Goal: Information Seeking & Learning: Learn about a topic

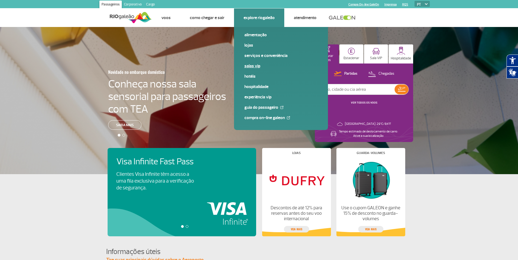
click at [258, 66] on link "Salas VIP" at bounding box center [280, 66] width 73 height 6
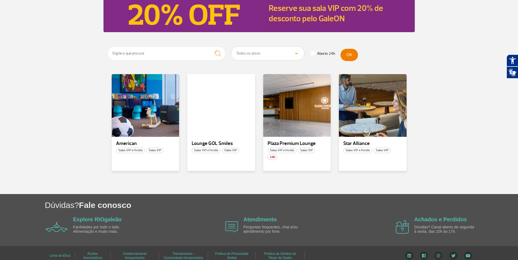
scroll to position [72, 0]
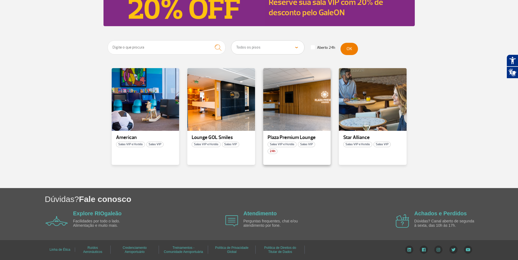
click at [308, 146] on span "Salas VIP" at bounding box center [306, 144] width 17 height 5
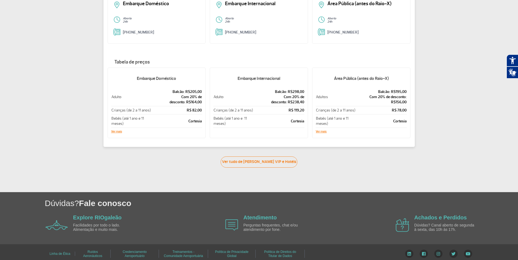
scroll to position [83, 0]
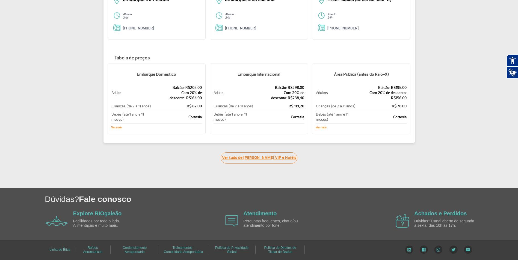
click at [267, 160] on link "Ver tudo de [PERSON_NAME] VIP e Hotéis" at bounding box center [258, 158] width 77 height 11
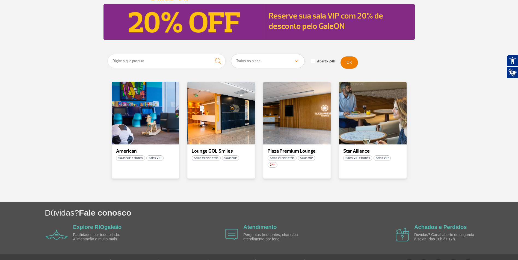
scroll to position [72, 0]
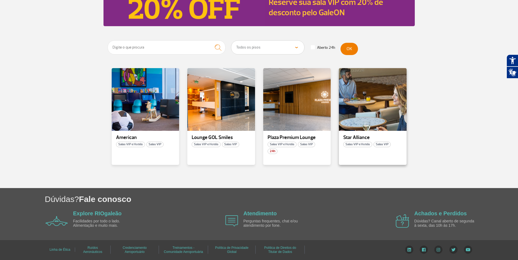
click at [350, 135] on p "Star Alliance" at bounding box center [372, 137] width 59 height 5
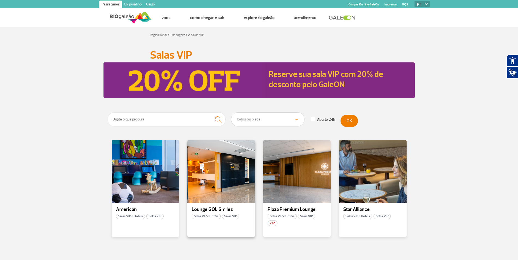
click at [219, 207] on p "Lounge GOL Smiles" at bounding box center [221, 209] width 59 height 5
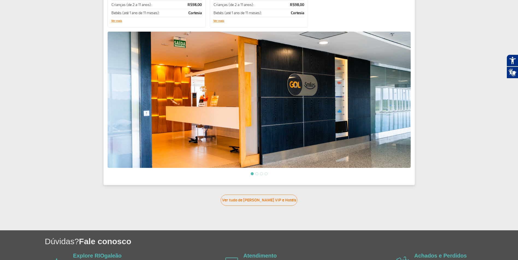
scroll to position [164, 0]
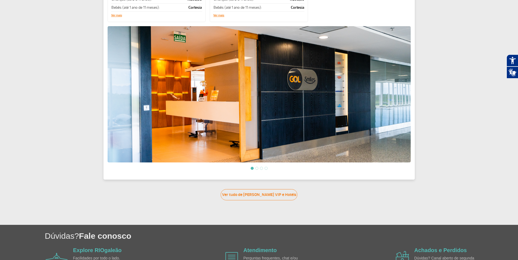
click at [411, 103] on div "Lounge GOL Smiles Salas VIP e Hotéis Salas VIP Embarque Doméstico Terminal 2 Pi…" at bounding box center [258, 24] width 311 height 311
click at [256, 168] on li at bounding box center [256, 168] width 3 height 3
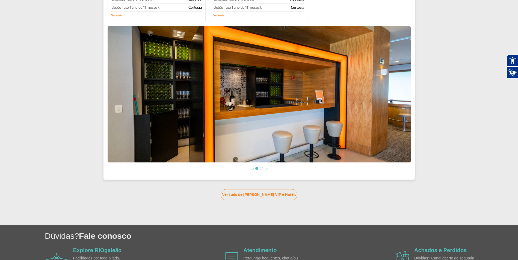
click at [260, 167] on li at bounding box center [261, 168] width 3 height 3
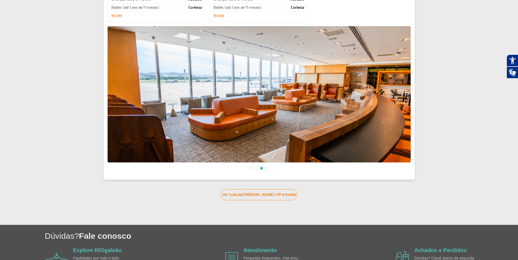
click at [266, 168] on li at bounding box center [265, 168] width 3 height 3
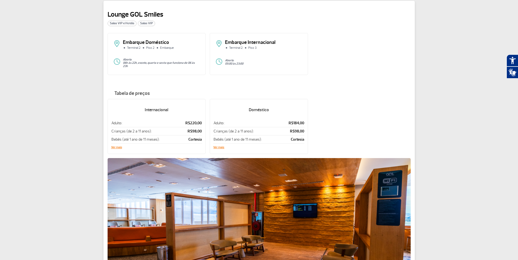
scroll to position [0, 0]
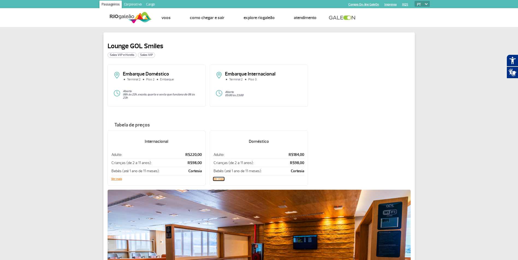
click at [220, 178] on button "Ver mais" at bounding box center [218, 179] width 11 height 3
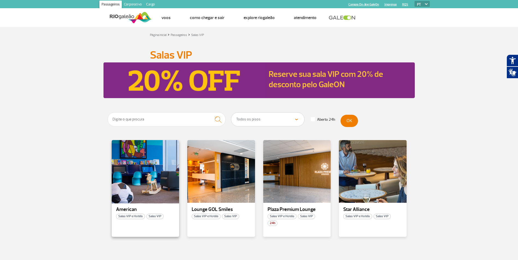
click at [141, 178] on div at bounding box center [145, 172] width 69 height 64
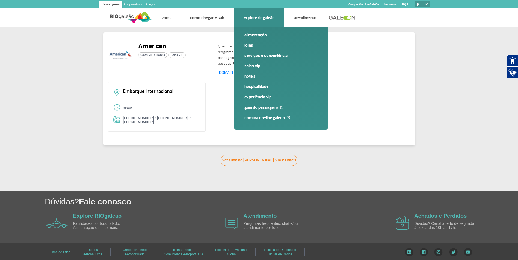
click at [263, 97] on link "Experiência VIP" at bounding box center [280, 97] width 73 height 6
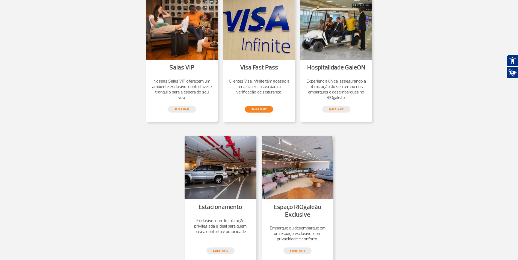
scroll to position [136, 0]
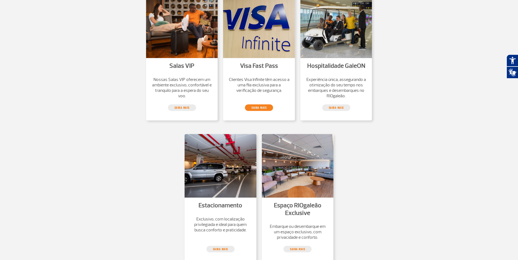
click at [260, 105] on link "saiba mais" at bounding box center [259, 107] width 28 height 7
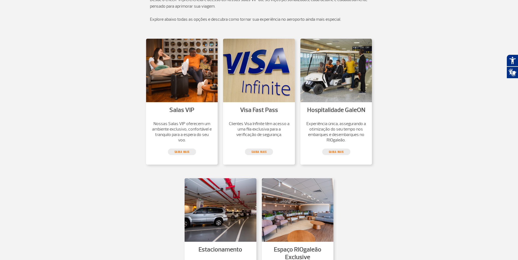
scroll to position [109, 0]
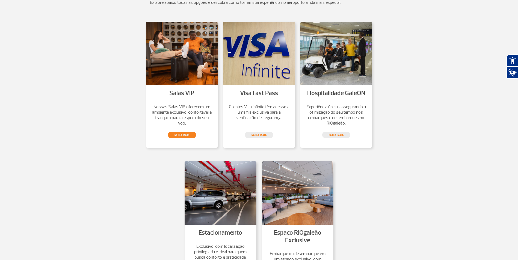
click at [187, 134] on link "saiba mais" at bounding box center [182, 135] width 28 height 7
